Goal: Information Seeking & Learning: Find specific page/section

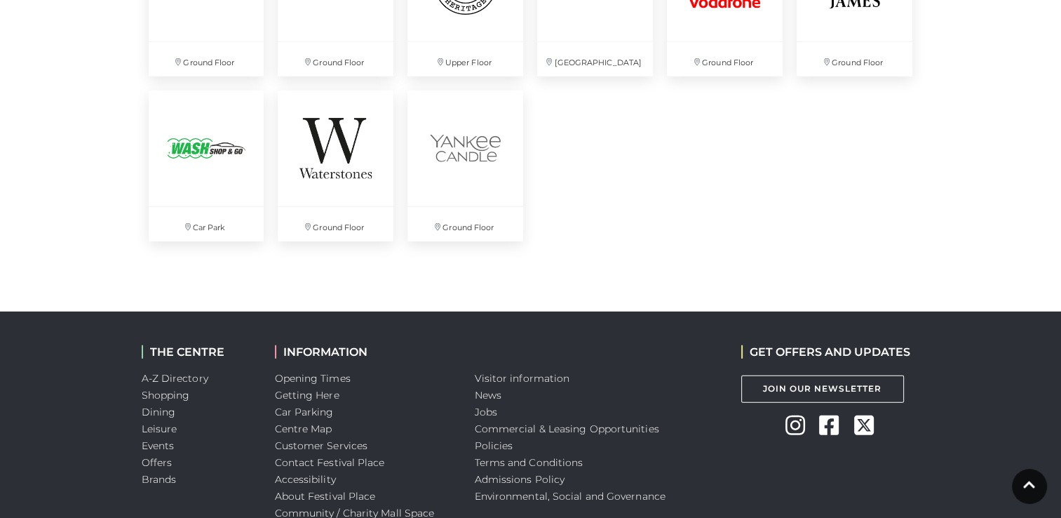
scroll to position [4039, 0]
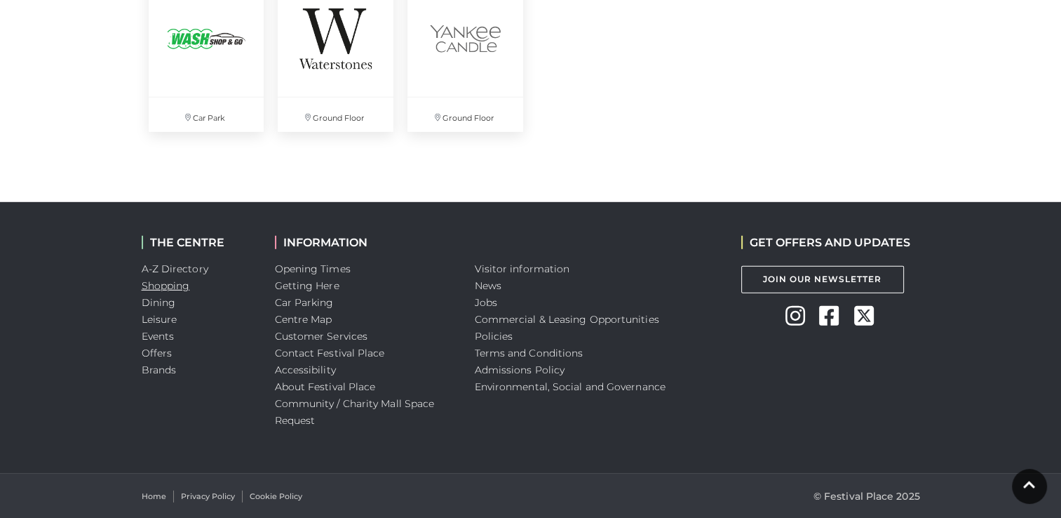
click at [174, 282] on link "Shopping" at bounding box center [166, 285] width 48 height 13
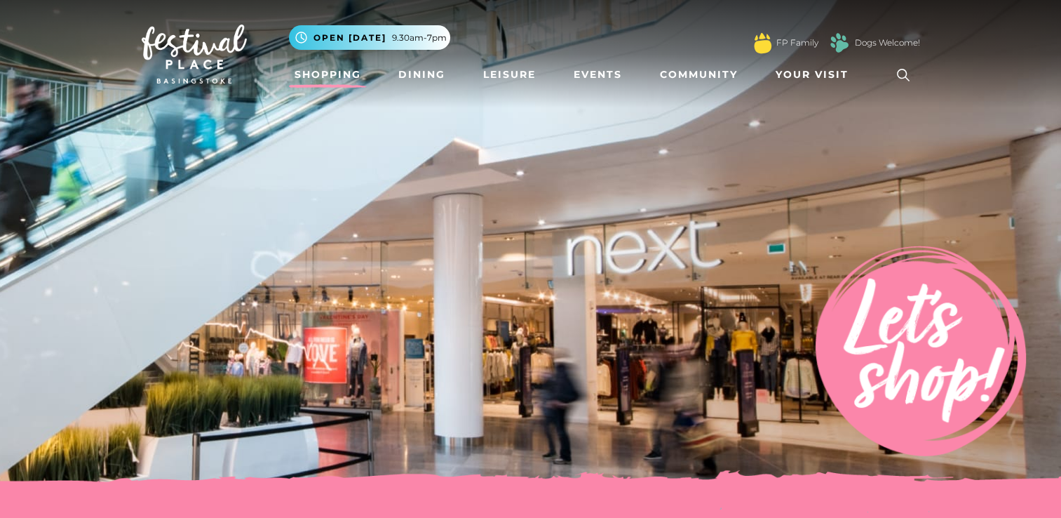
scroll to position [70, 0]
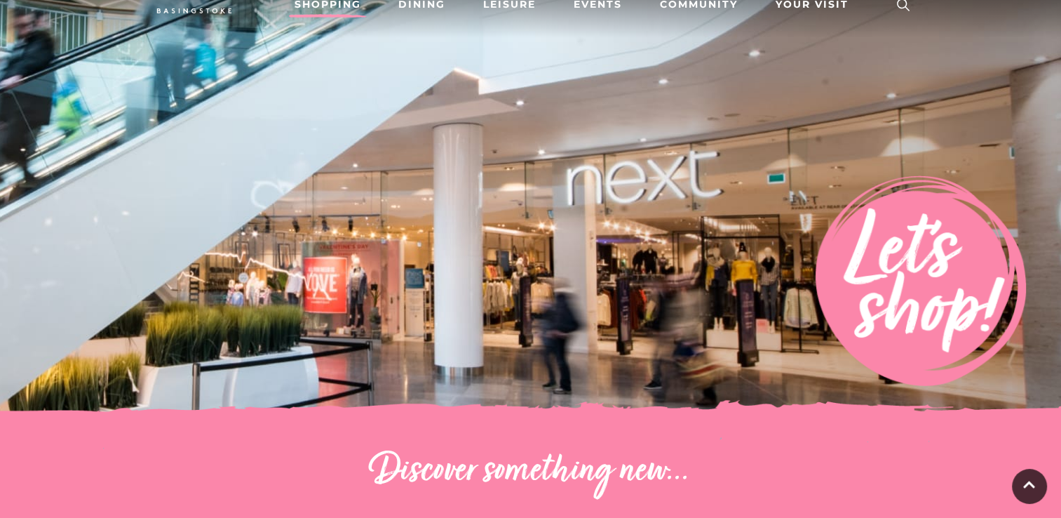
click at [898, 4] on icon at bounding box center [903, 5] width 13 height 13
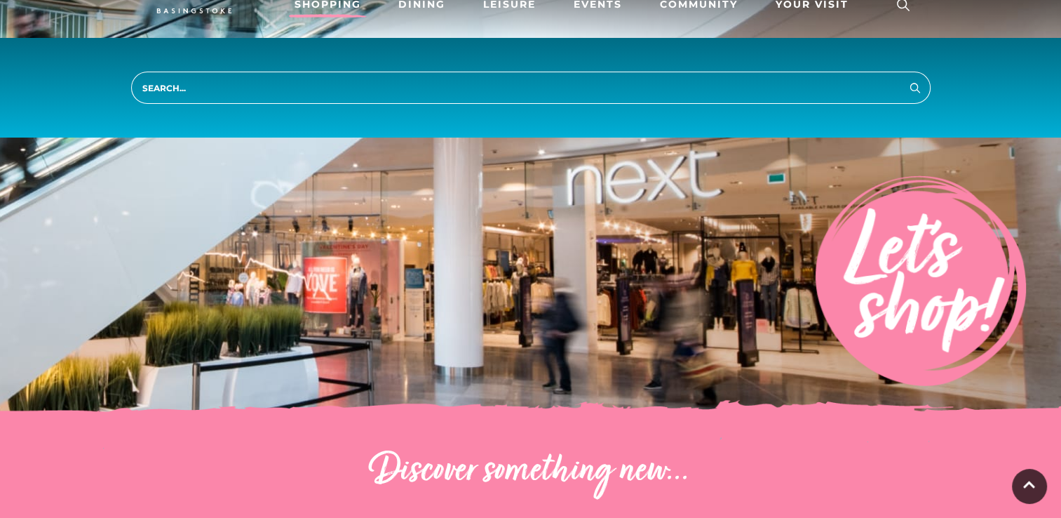
click at [559, 88] on input "search" at bounding box center [531, 88] width 800 height 32
type input "gift voucher"
click at [907, 79] on button "Search" at bounding box center [915, 88] width 17 height 18
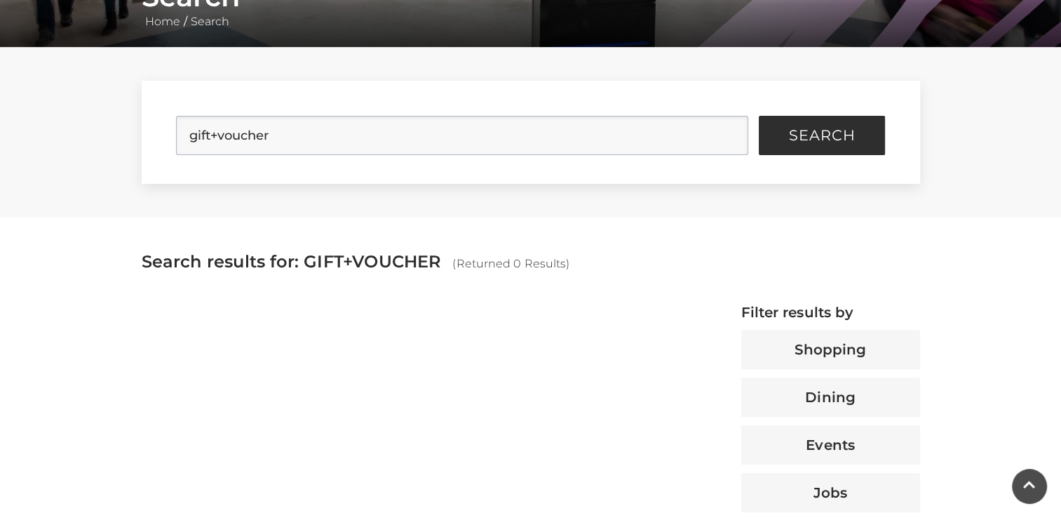
scroll to position [281, 0]
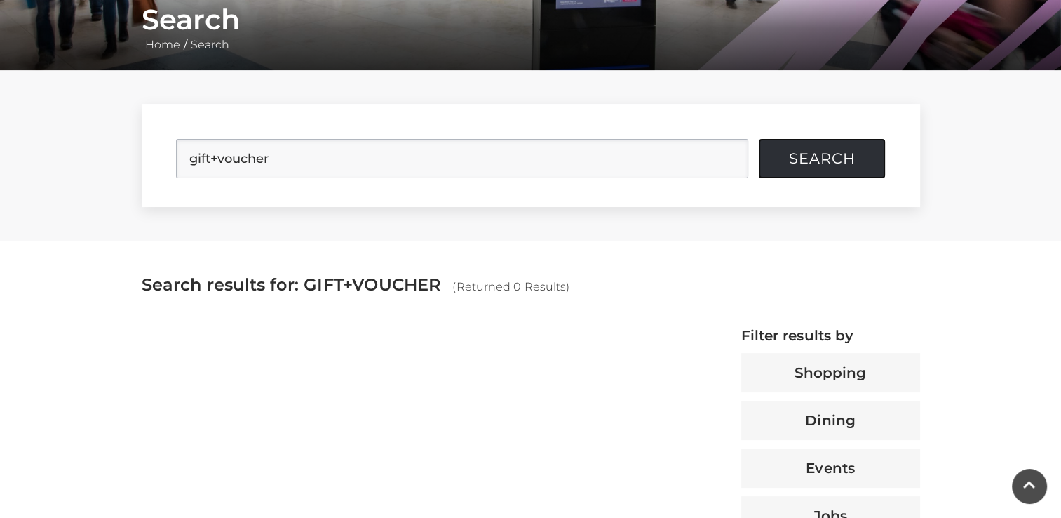
click at [817, 160] on span "Search" at bounding box center [822, 159] width 67 height 14
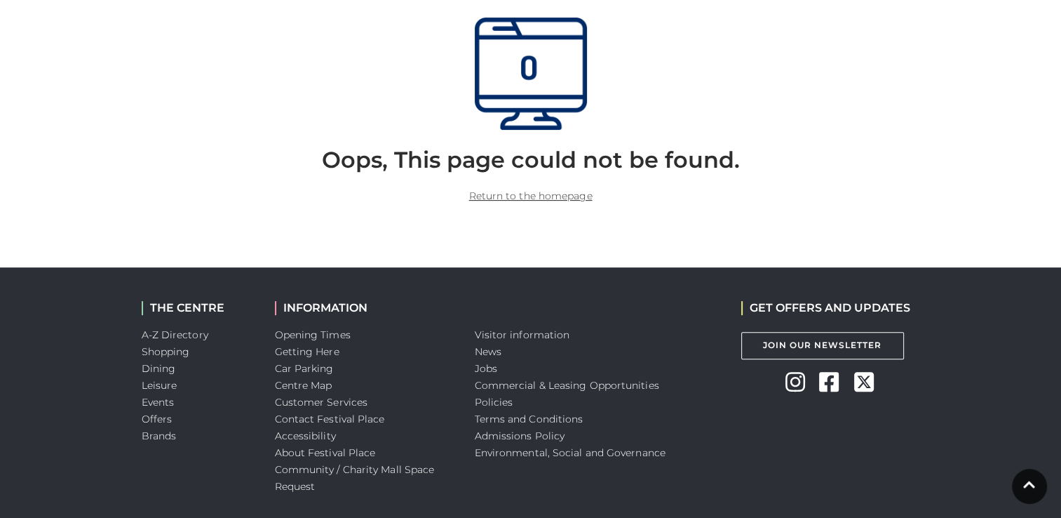
scroll to position [421, 0]
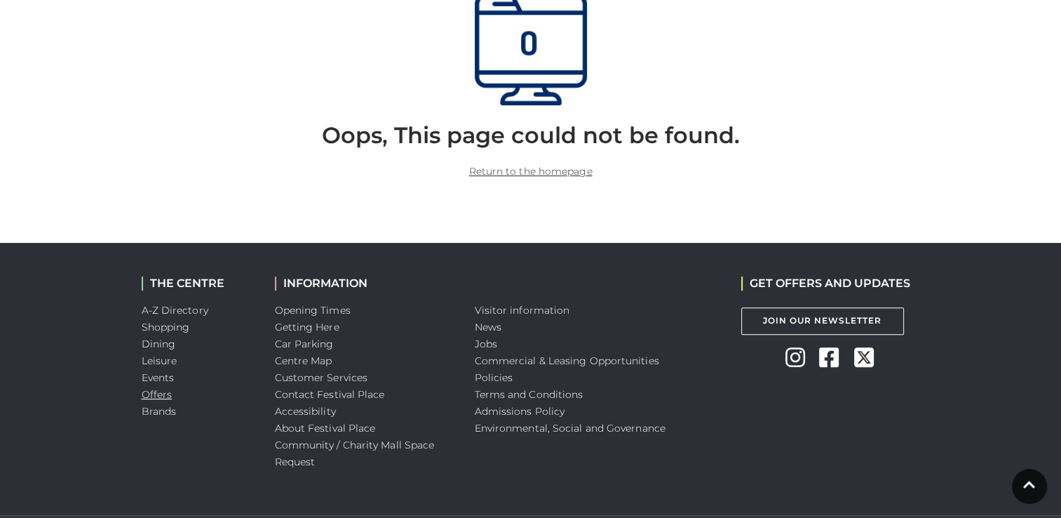
click at [154, 391] on link "Offers" at bounding box center [157, 394] width 31 height 13
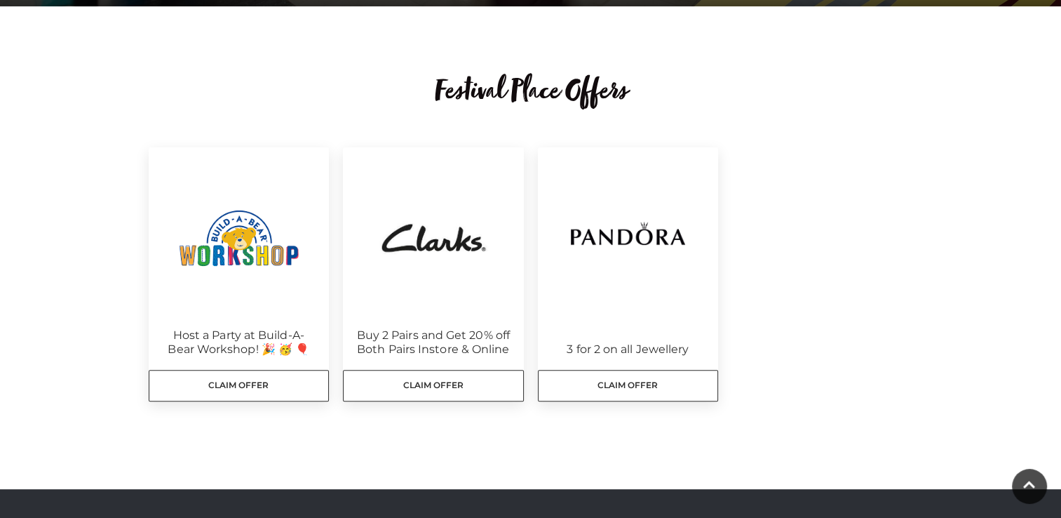
scroll to position [140, 0]
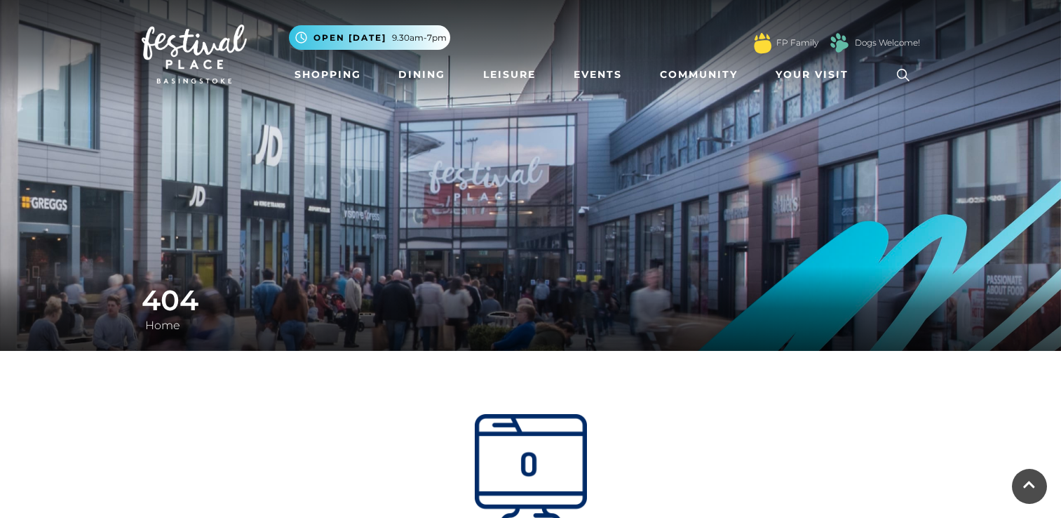
scroll to position [421, 0]
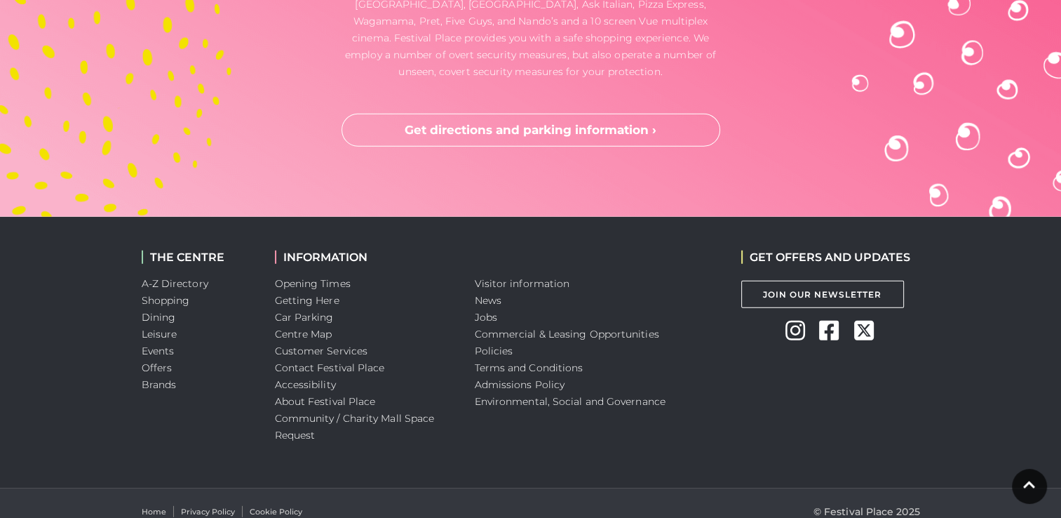
scroll to position [3788, 0]
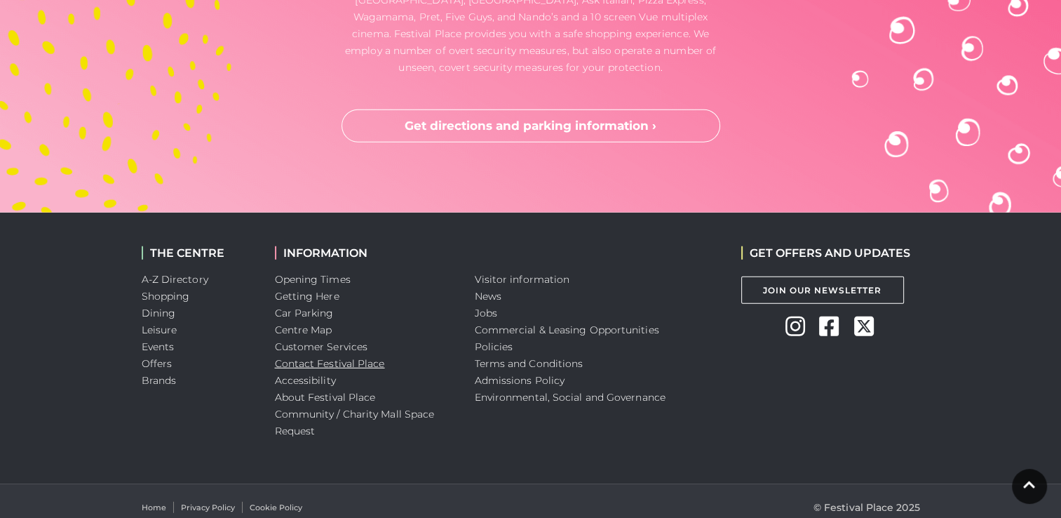
click at [323, 357] on link "Contact Festival Place" at bounding box center [330, 363] width 110 height 13
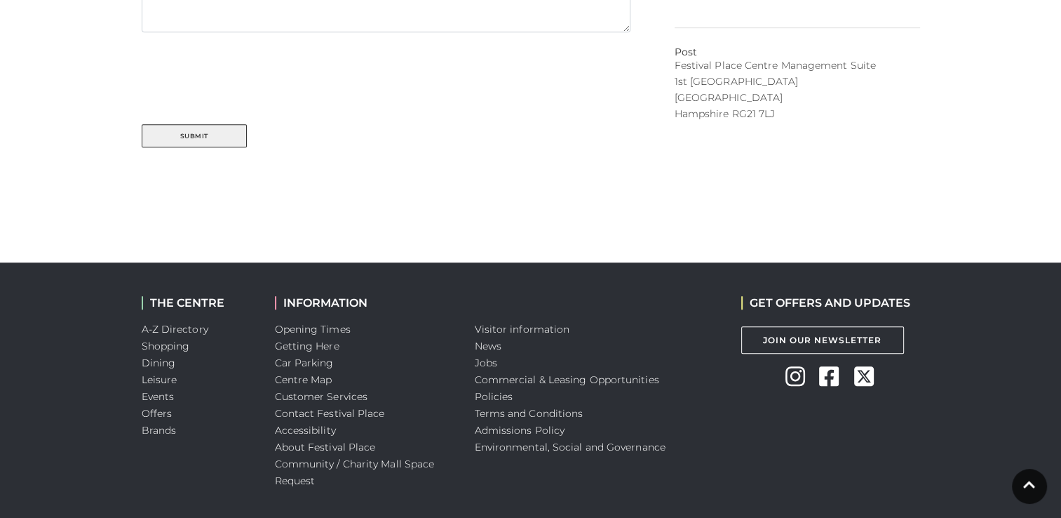
scroll to position [912, 0]
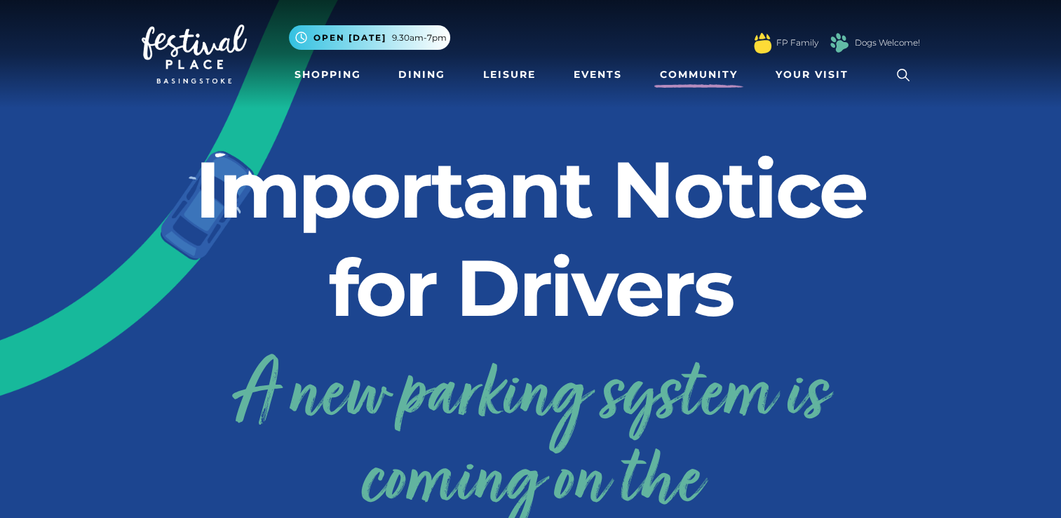
click at [701, 69] on link "Community" at bounding box center [699, 75] width 89 height 26
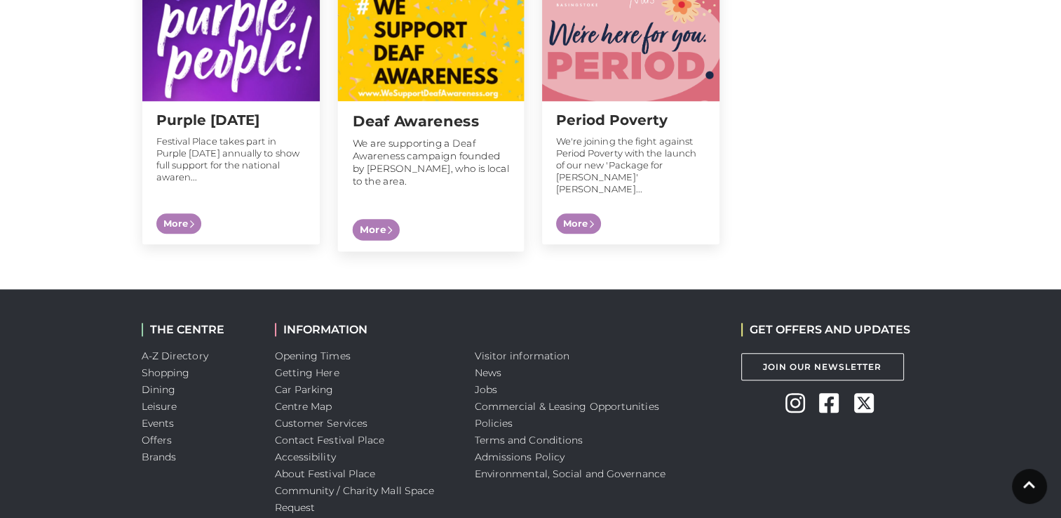
scroll to position [1543, 0]
